Goal: Task Accomplishment & Management: Manage account settings

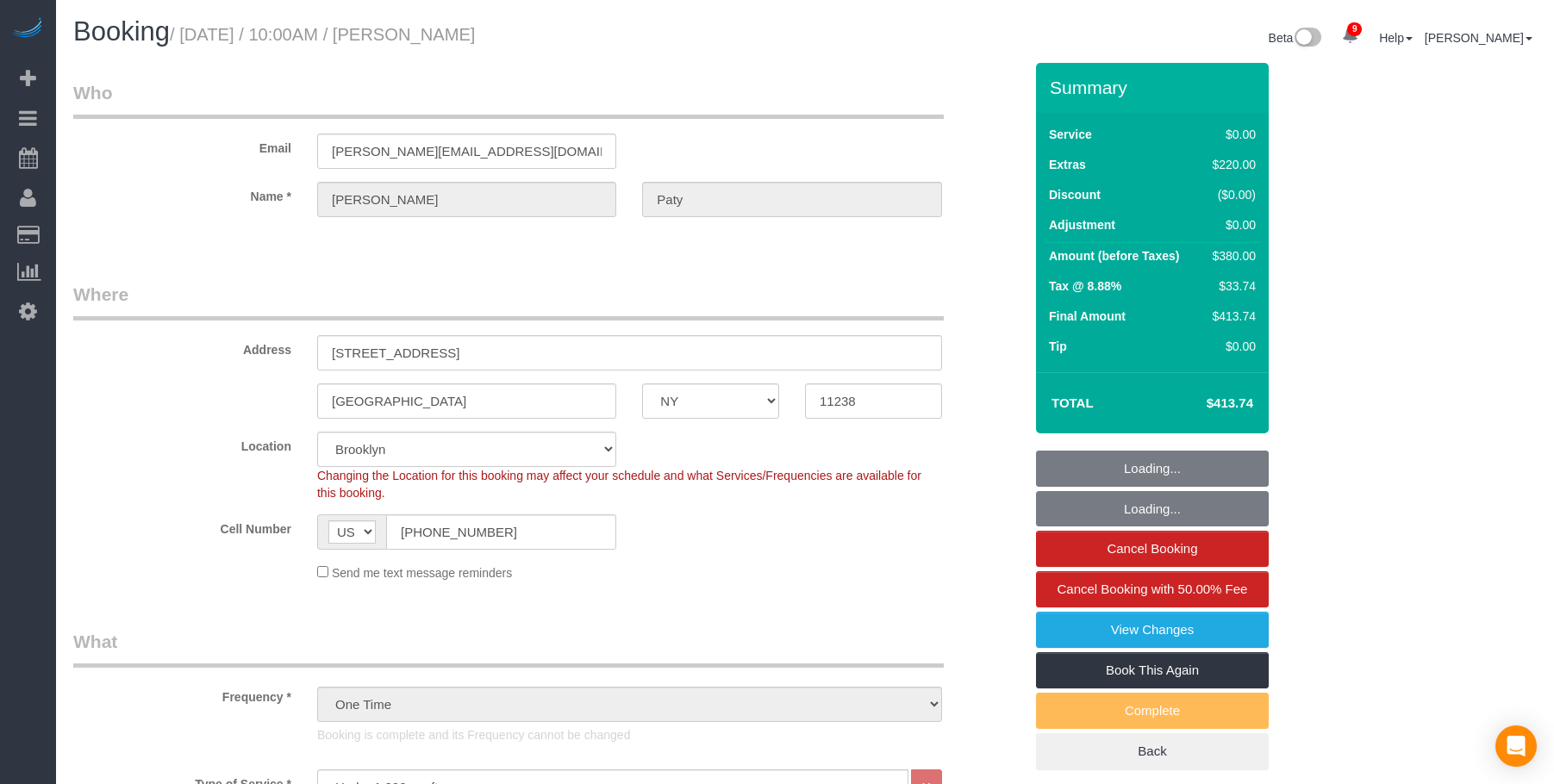
select select "NY"
select select "1"
select select "spot1"
select select "number:89"
select select "number:90"
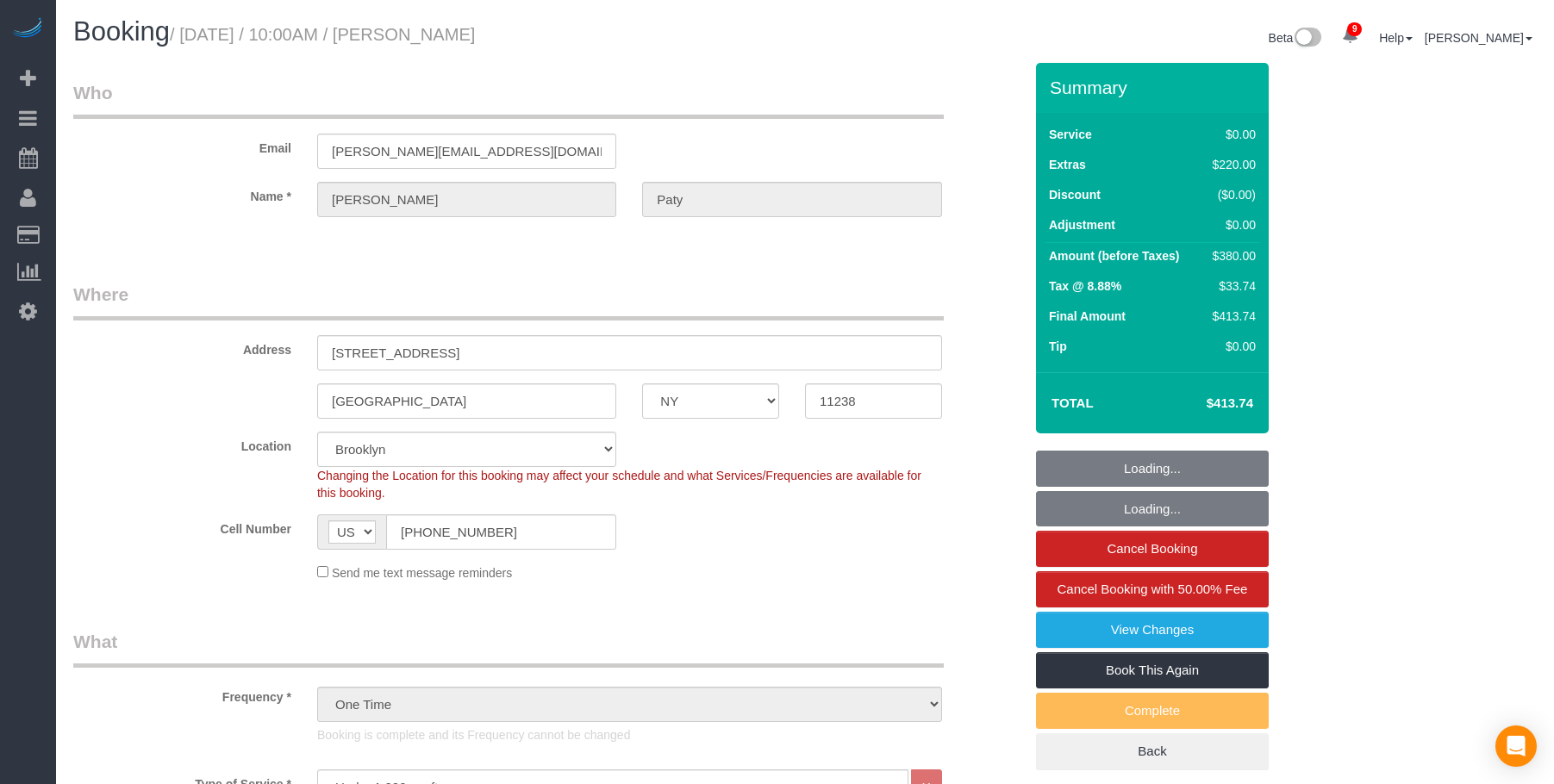
select select "number:15"
select select "number:5"
select select "spot6"
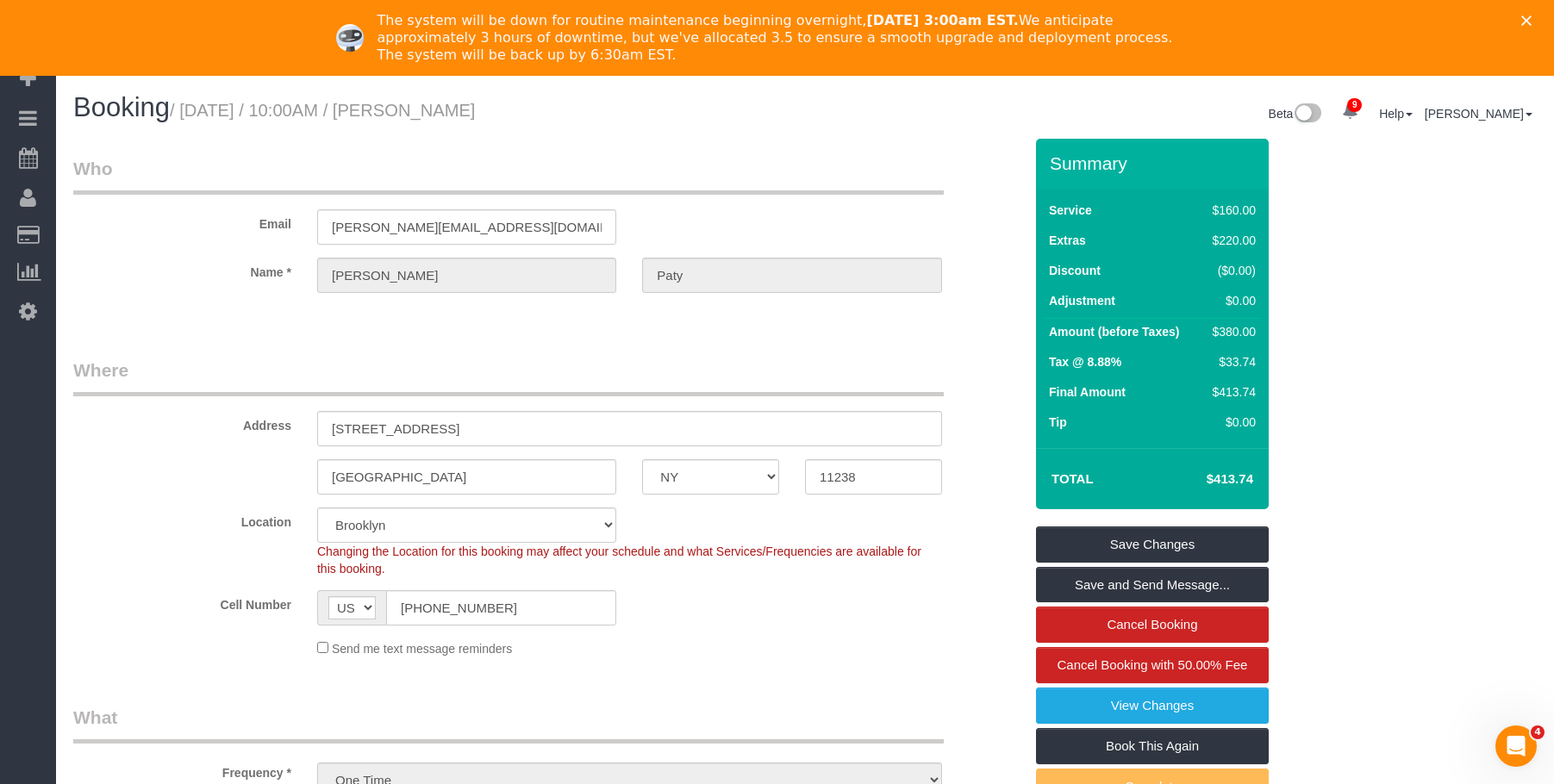
click at [1538, 18] on div "Close" at bounding box center [1530, 21] width 17 height 10
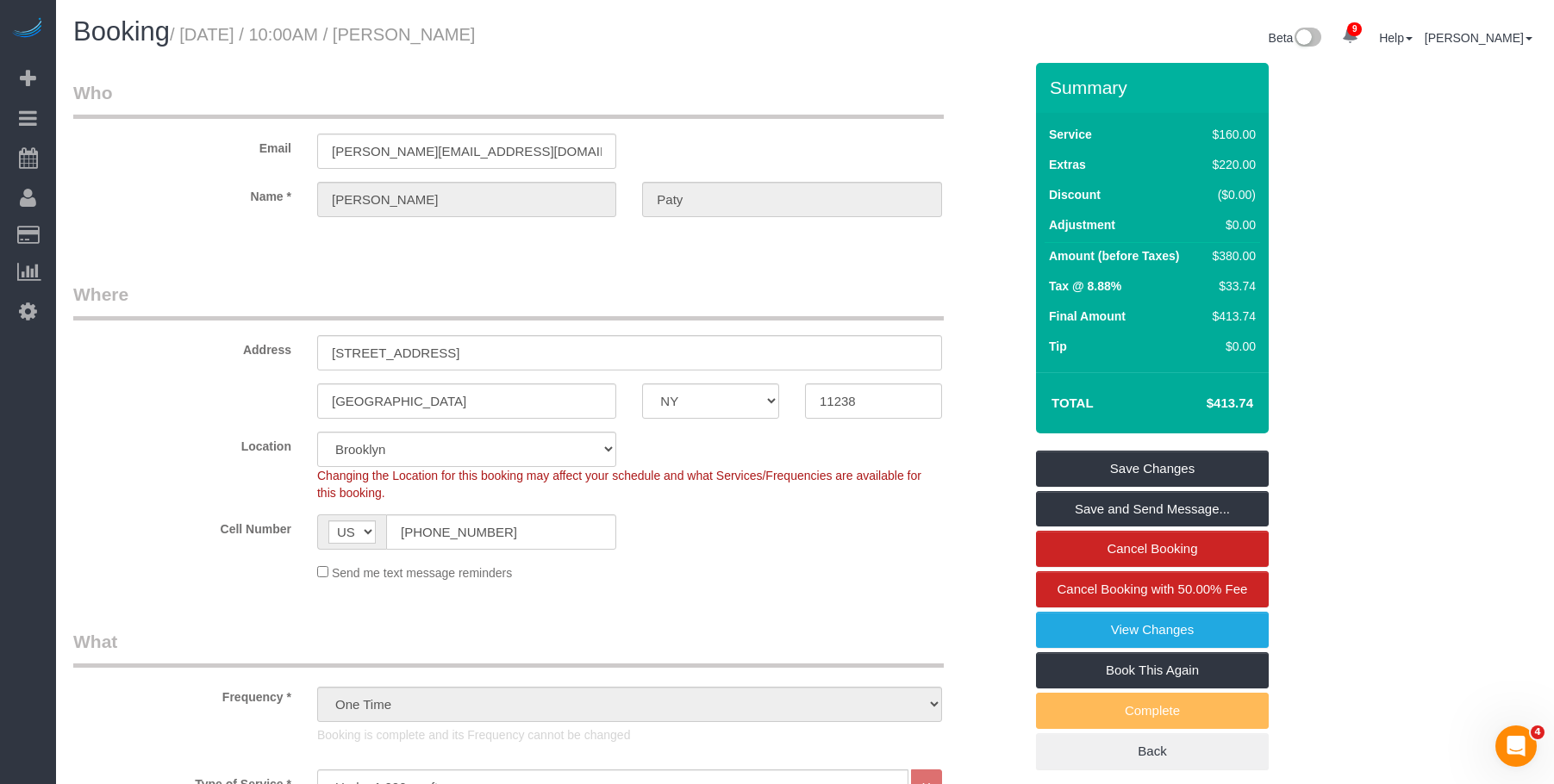
drag, startPoint x: 122, startPoint y: 157, endPoint x: 266, endPoint y: 44, distance: 183.0
click at [124, 157] on link "Active Bookings" at bounding box center [164, 156] width 215 height 35
